Goal: Task Accomplishment & Management: Manage account settings

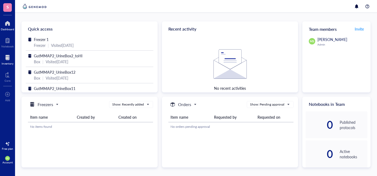
click at [8, 58] on div at bounding box center [8, 57] width 12 height 9
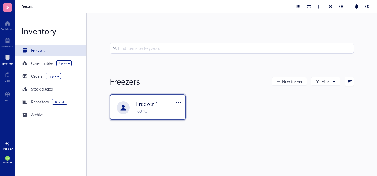
click at [157, 105] on span "Freezer 1" at bounding box center [147, 104] width 22 height 8
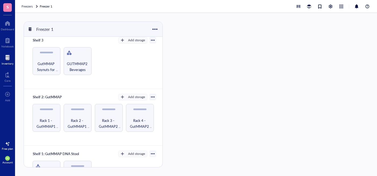
scroll to position [119, 0]
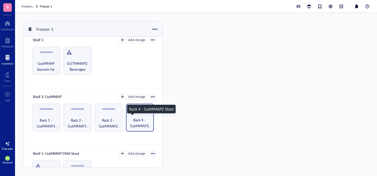
click at [138, 124] on span "Rack 4 - GutMMAP2 Stool" at bounding box center [139, 123] width 23 height 12
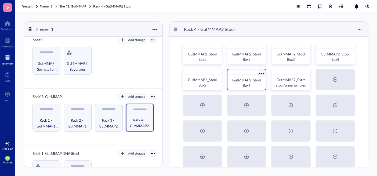
click at [249, 82] on span "GutMMAP2_StoolBox6" at bounding box center [246, 83] width 28 height 10
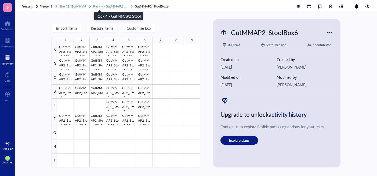
click at [119, 6] on span "Rack 4 - GutMMAP2 Stool" at bounding box center [112, 6] width 38 height 5
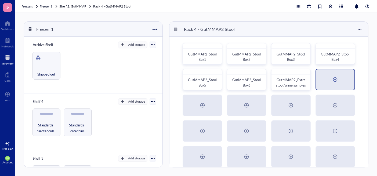
click at [338, 83] on div at bounding box center [334, 79] width 9 height 9
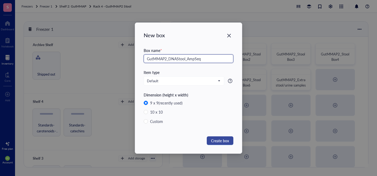
type input "GutMMAP2_DNAStool_AmpSeq"
click at [222, 141] on span "Create box" at bounding box center [220, 141] width 18 height 6
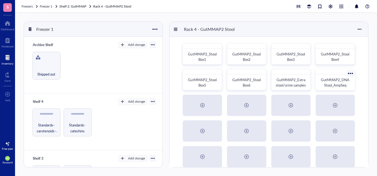
click at [340, 83] on span "GutMMAP2_DNAStool_AmpSeq" at bounding box center [334, 82] width 28 height 10
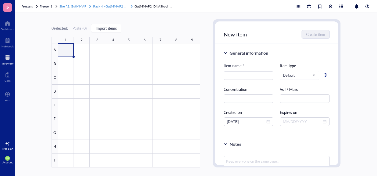
click at [118, 7] on span "Rack 4 - GutMMAP2 Stool" at bounding box center [112, 6] width 38 height 5
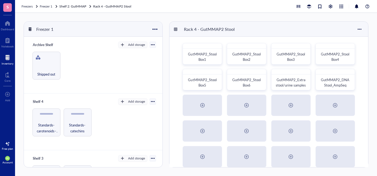
scroll to position [149, 0]
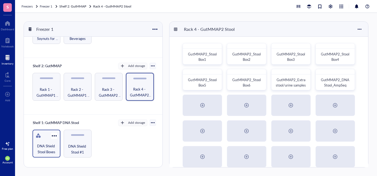
click at [50, 146] on span "DNA Shield Stool Boxes" at bounding box center [46, 149] width 23 height 12
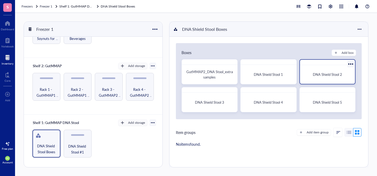
click at [322, 79] on div "DNA Shield Stool 2" at bounding box center [327, 74] width 51 height 14
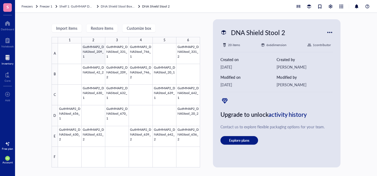
click at [92, 54] on div at bounding box center [129, 105] width 142 height 124
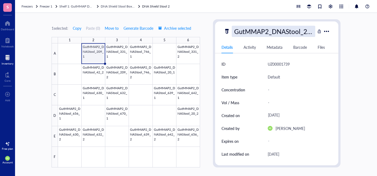
click at [293, 31] on div "GutMMAP2_DNAStool_209_1" at bounding box center [272, 31] width 83 height 11
click at [293, 31] on input "GutMMAP2_DNAStool_209_1" at bounding box center [273, 31] width 83 height 11
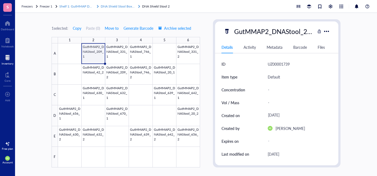
click at [125, 6] on span "DNA Shield Stool Boxes" at bounding box center [118, 6] width 34 height 5
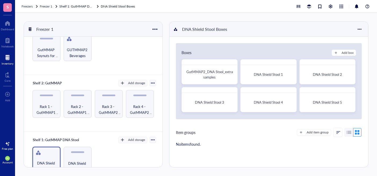
scroll to position [135, 0]
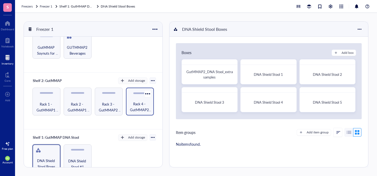
click at [140, 106] on span "Rack 4 - GutMMAP2 Stool" at bounding box center [139, 107] width 23 height 12
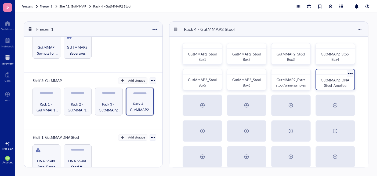
click at [340, 82] on span "GutMMAP2_DNAStool_AmpSeq" at bounding box center [334, 83] width 28 height 10
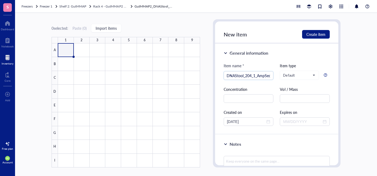
scroll to position [0, 24]
type input "GutMMAP2_DNAStool_204_1_AmpSeq"
click at [261, 99] on input "text" at bounding box center [248, 98] width 50 height 9
click at [298, 97] on input "text" at bounding box center [304, 98] width 50 height 9
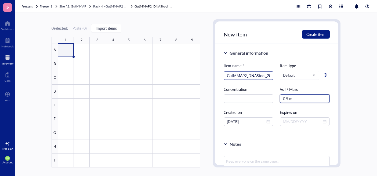
type input "0.5 mL"
click at [268, 75] on input "GutMMAP2_DNAStool_204_1_AmpSeq" at bounding box center [248, 76] width 43 height 8
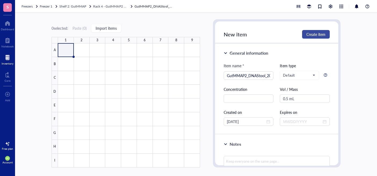
click at [320, 34] on span "Create item" at bounding box center [315, 34] width 19 height 4
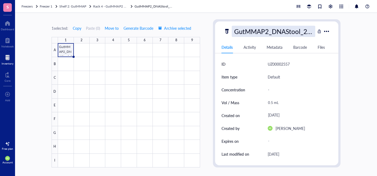
click at [278, 32] on div "GutMMAP2_DNAStool_204_1_AmpSeq" at bounding box center [272, 31] width 83 height 11
click at [278, 32] on input "GutMMAP2_DNAStool_204_1_AmpSeq" at bounding box center [273, 31] width 83 height 11
click at [207, 63] on div "1 selected: Copy Paste ( 0 ) Move to Generate Barcode Archive selected 1 2 3 4 …" at bounding box center [196, 94] width 362 height 163
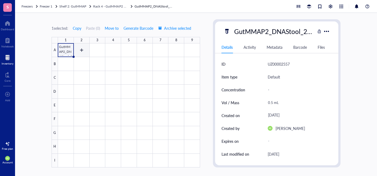
click at [80, 49] on div at bounding box center [129, 105] width 142 height 124
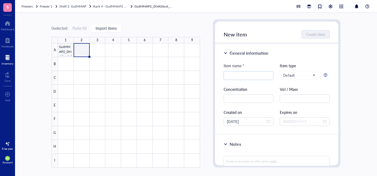
click at [66, 49] on div at bounding box center [129, 105] width 142 height 124
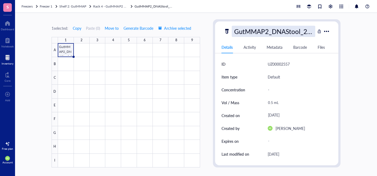
click at [266, 30] on div "GutMMAP2_DNAStool_204_1_AmpSeq" at bounding box center [272, 31] width 83 height 11
click at [266, 30] on input "GutMMAP2_DNAStool_204_1_AmpSeq" at bounding box center [273, 31] width 83 height 11
click at [81, 51] on div at bounding box center [129, 105] width 142 height 124
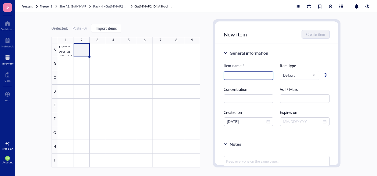
click at [255, 76] on input "search" at bounding box center [248, 76] width 43 height 8
paste input "GutMMAP2_DNAStool_204_1_AmpSeq"
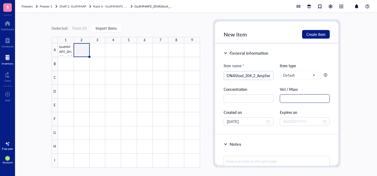
type input "GutMMAP2_DNAStool_204_2_AmpSeq"
click at [295, 101] on input "text" at bounding box center [304, 98] width 50 height 9
type input "0.5 mL"
click at [324, 35] on span "Create item" at bounding box center [315, 34] width 19 height 4
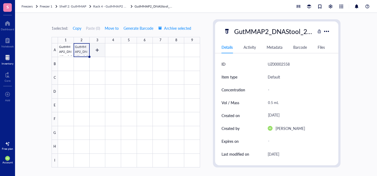
click at [98, 51] on div at bounding box center [129, 105] width 142 height 124
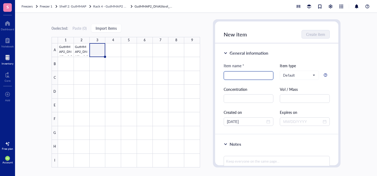
click at [250, 75] on input "search" at bounding box center [248, 76] width 43 height 8
paste input "GutMMAP2_DNAStool_204_1_AmpSeq"
drag, startPoint x: 254, startPoint y: 75, endPoint x: 254, endPoint y: 79, distance: 3.8
click at [254, 75] on input "GutMMAP2_DNAStool_204_1_AmpSeq" at bounding box center [248, 76] width 43 height 8
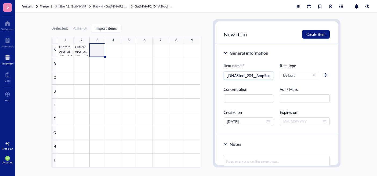
scroll to position [0, 22]
type input "GutMMAP2_DNAStool_204_3_AmpSeq"
click at [301, 98] on input "text" at bounding box center [304, 98] width 50 height 9
type input "0.5 mL"
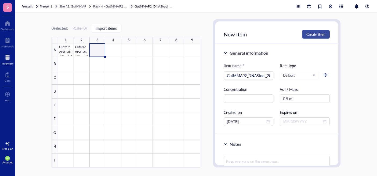
click at [316, 33] on span "Create item" at bounding box center [315, 34] width 19 height 4
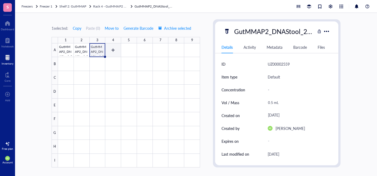
click at [113, 50] on div at bounding box center [129, 105] width 142 height 124
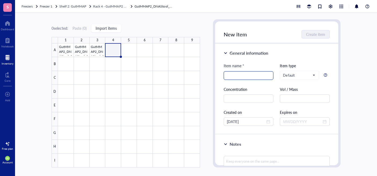
click at [256, 77] on input "search" at bounding box center [248, 76] width 43 height 8
paste input "GutMMAP2_DNAStool_204_1_AmpSeq"
click at [253, 76] on input "GutMMAP2_DNAStool_204_1_AmpSeq" at bounding box center [248, 76] width 43 height 8
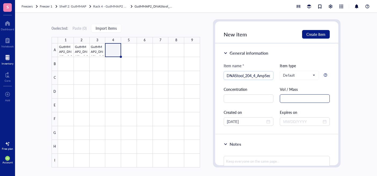
type input "GutMMAP2_DNAStool_204_4_AmpSeq"
click at [300, 99] on input "text" at bounding box center [304, 98] width 50 height 9
type input "0.5 mL"
click at [321, 35] on span "Create item" at bounding box center [315, 34] width 19 height 4
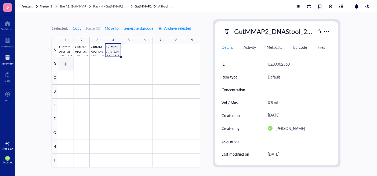
click at [65, 63] on div at bounding box center [129, 105] width 142 height 124
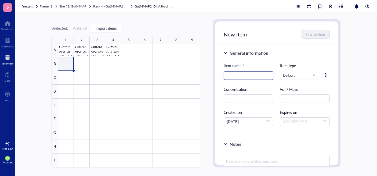
click at [257, 76] on input "search" at bounding box center [248, 76] width 43 height 8
paste input "GutMMAP2_DNAStool_204_1_AmpSeq"
click at [254, 76] on input "GutMMAP2_DNAStool_204_1_AmpSeq" at bounding box center [248, 76] width 43 height 8
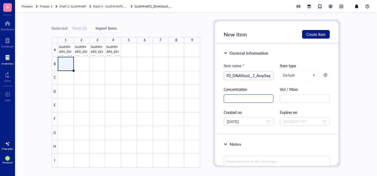
scroll to position [0, 17]
type input "GutMMAP2_DNAStool_642_1_AmpSeq"
click at [309, 98] on input "text" at bounding box center [304, 98] width 50 height 9
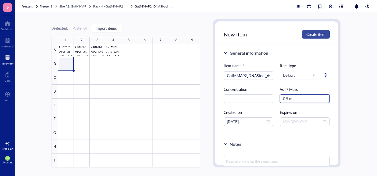
type input "0.5 mL"
click at [316, 35] on span "Create item" at bounding box center [315, 34] width 19 height 4
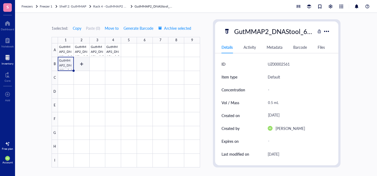
click at [80, 63] on div at bounding box center [129, 105] width 142 height 124
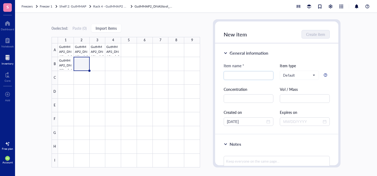
click at [63, 63] on div at bounding box center [129, 105] width 142 height 124
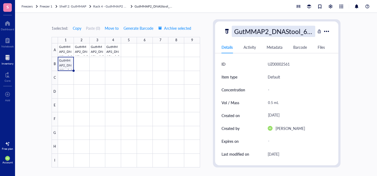
click at [274, 33] on div "GutMMAP2_DNAStool_642_1_AmpSeq" at bounding box center [272, 31] width 83 height 11
click at [275, 32] on input "GutMMAP2_DNAStool_642_1_AmpSeq" at bounding box center [273, 31] width 83 height 11
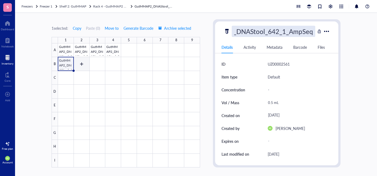
click at [79, 63] on div at bounding box center [129, 105] width 142 height 124
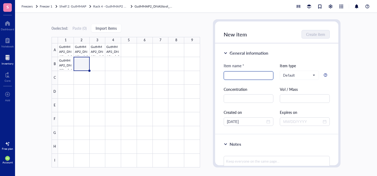
click at [238, 76] on input "search" at bounding box center [248, 76] width 43 height 8
paste input "GutMMAP2_DNAStool_642_1_AmpSeq"
click at [253, 76] on input "GutMMAP2_DNAStool_642_1_AmpSeq" at bounding box center [248, 76] width 43 height 8
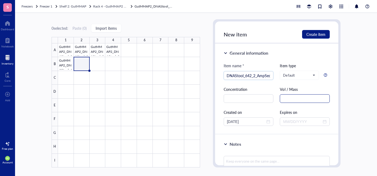
type input "GutMMAP2_DNAStool_642_2_AmpSeq"
click at [307, 97] on input "text" at bounding box center [304, 98] width 50 height 9
type input "0.5 mL"
click at [315, 34] on span "Create item" at bounding box center [315, 34] width 19 height 4
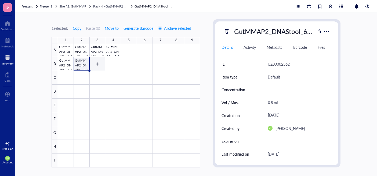
click at [101, 64] on div at bounding box center [129, 105] width 142 height 124
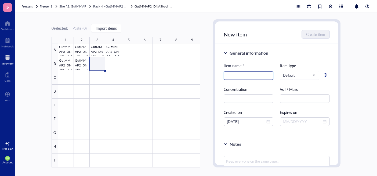
click at [265, 75] on input "search" at bounding box center [248, 76] width 43 height 8
paste input "GutMMAP2_DNAStool_642_1_AmpSeq"
drag, startPoint x: 253, startPoint y: 76, endPoint x: 263, endPoint y: 111, distance: 36.1
click at [253, 76] on input "GutMMAP2_DNAStool_642_1_AmpSeq" at bounding box center [248, 76] width 43 height 8
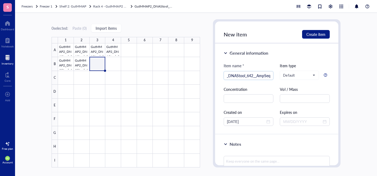
scroll to position [0, 22]
type input "GutMMAP2_DNAStool_642_3_AmpSeq"
click at [313, 100] on input "text" at bounding box center [304, 98] width 50 height 9
type input "0.5 mL"
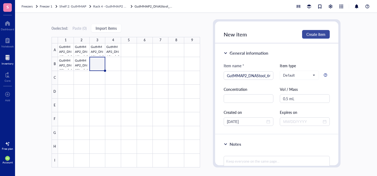
click at [316, 33] on span "Create item" at bounding box center [315, 34] width 19 height 4
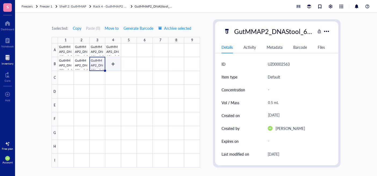
click at [113, 65] on div at bounding box center [129, 105] width 142 height 124
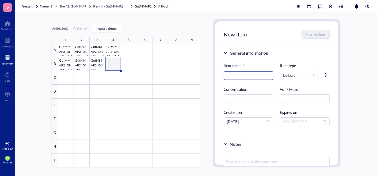
click at [256, 76] on input "search" at bounding box center [248, 76] width 43 height 8
paste input "GutMMAP2_DNAStool_642_1_AmpSeq"
click at [253, 75] on input "GutMMAP2_DNAStool_642_1_AmpSeq" at bounding box center [248, 76] width 43 height 8
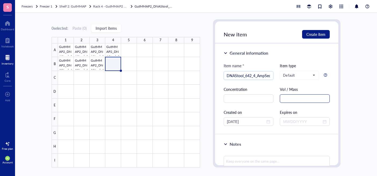
type input "GutMMAP2_DNAStool_642_4_AmpSeq"
click at [301, 97] on input "text" at bounding box center [304, 98] width 50 height 9
type input "0.5 mL"
click at [322, 34] on span "Create item" at bounding box center [315, 34] width 19 height 4
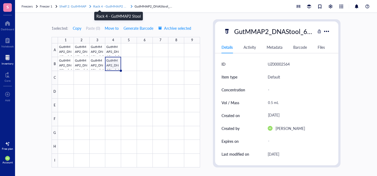
click at [111, 7] on span "Rack 4 - GutMMAP2 Stool" at bounding box center [112, 6] width 38 height 5
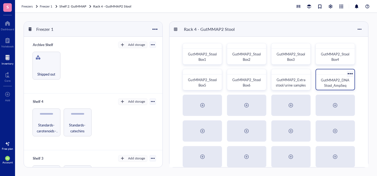
click at [351, 75] on div at bounding box center [350, 74] width 8 height 8
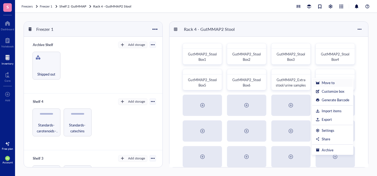
click at [334, 82] on div "Move to" at bounding box center [332, 82] width 34 height 5
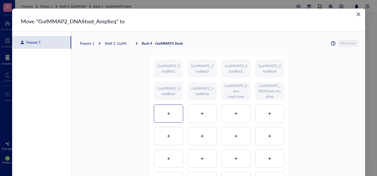
click at [168, 114] on icon at bounding box center [168, 113] width 3 height 3
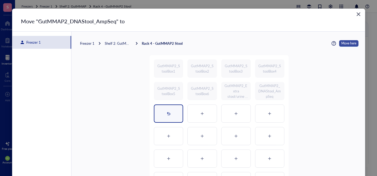
click at [347, 45] on span "Move here" at bounding box center [348, 43] width 15 height 6
